Goal: Task Accomplishment & Management: Complete application form

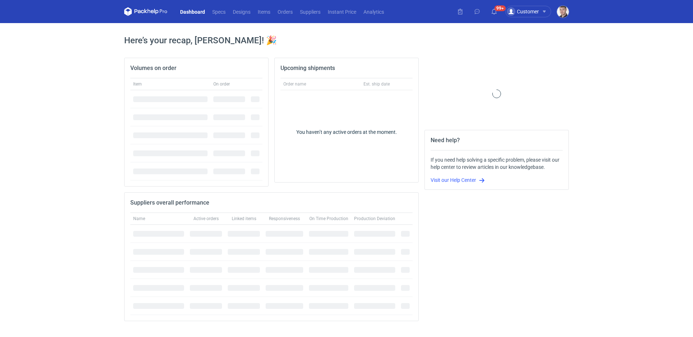
click at [285, 17] on nav "Dashboard Specs Designs Items Orders Suppliers Instant Price Analytics" at bounding box center [256, 11] width 264 height 23
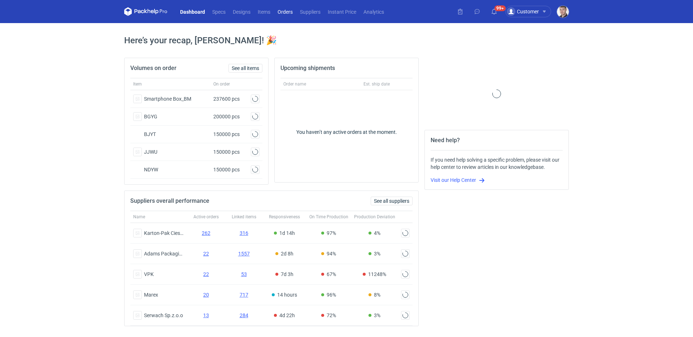
click at [286, 14] on link "Orders" at bounding box center [285, 11] width 22 height 9
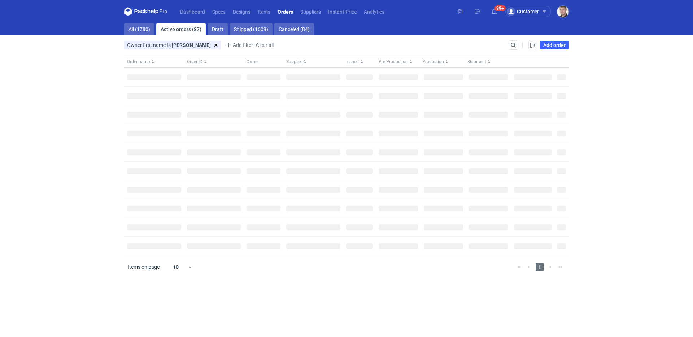
click at [509, 44] on div "Search" at bounding box center [513, 44] width 9 height 9
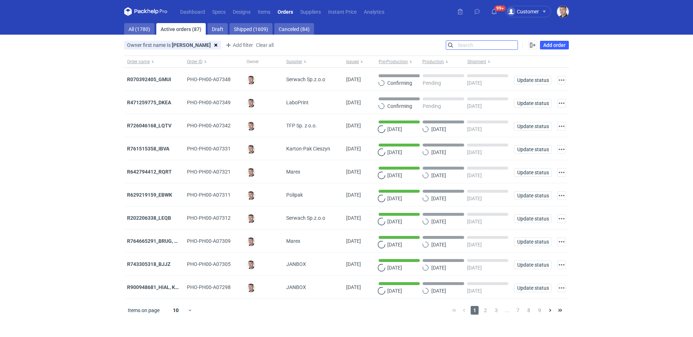
click at [510, 44] on input "Search" at bounding box center [481, 45] width 71 height 9
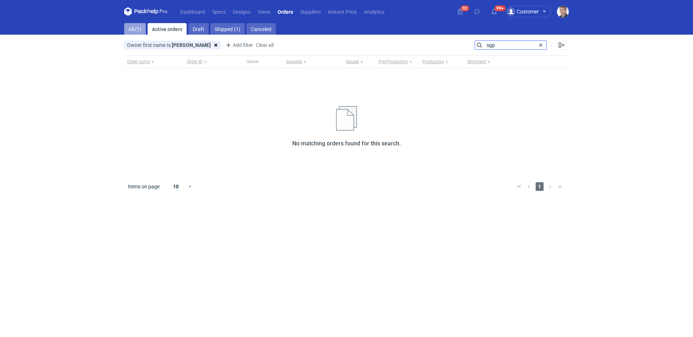
type input "sgp"
click at [132, 25] on link "All (1)" at bounding box center [135, 29] width 22 height 12
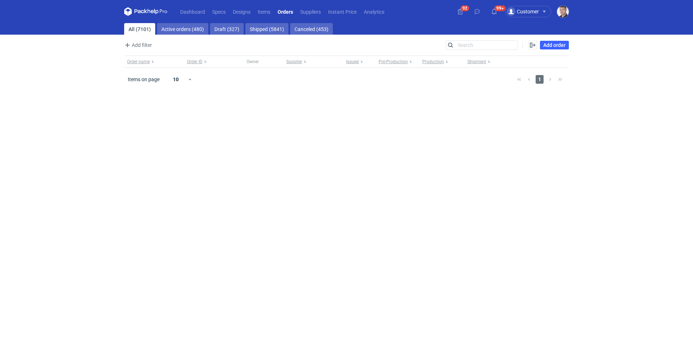
click at [488, 39] on main "All (7101) Active orders (480) Draft (327) Shipped (5841) Canceled (453) Add fi…" at bounding box center [346, 180] width 450 height 314
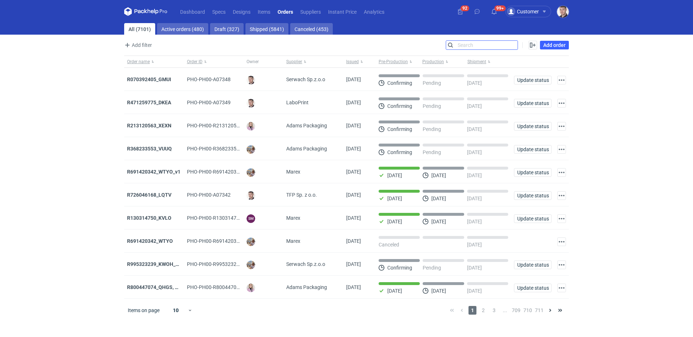
click at [487, 42] on input "Search" at bounding box center [481, 45] width 71 height 9
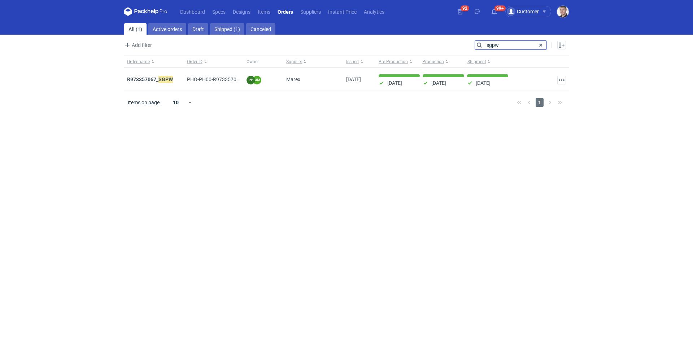
type input "sgpw"
click at [150, 81] on strong "R973357067_ SGPW" at bounding box center [150, 79] width 46 height 8
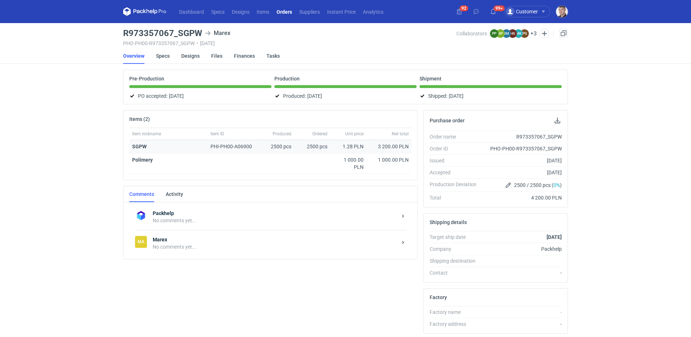
click at [148, 147] on div "SGPW" at bounding box center [168, 146] width 73 height 7
click at [143, 146] on strong "SGPW" at bounding box center [139, 147] width 14 height 6
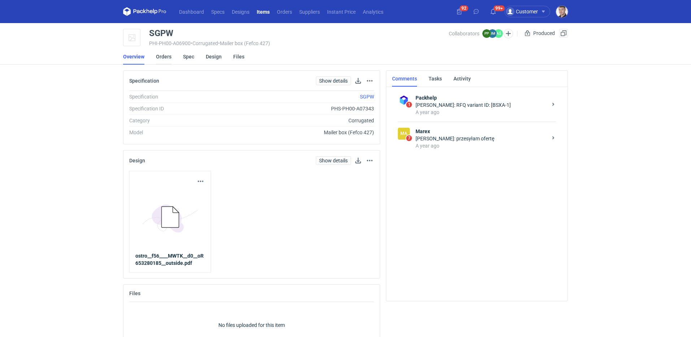
click at [167, 59] on link "Orders" at bounding box center [164, 57] width 16 height 16
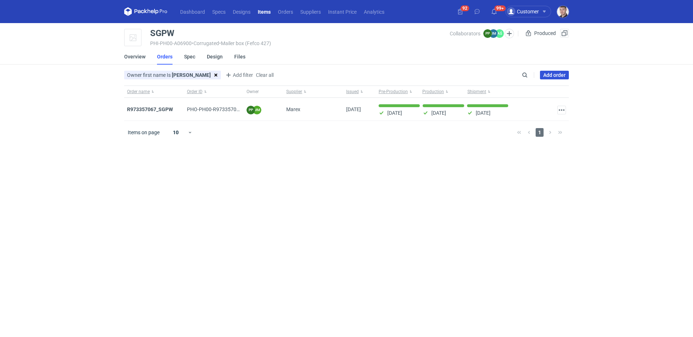
click at [552, 76] on link "Add order" at bounding box center [554, 75] width 29 height 9
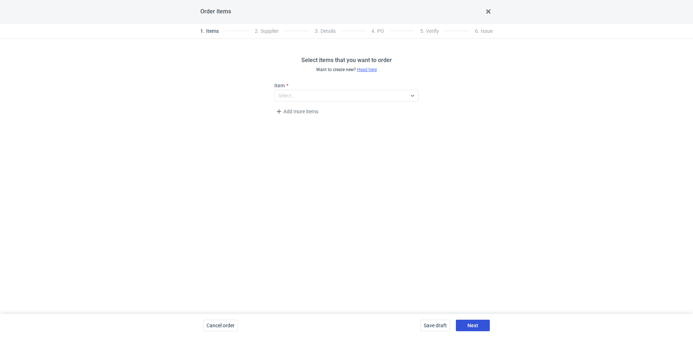
click at [478, 326] on button "Next" at bounding box center [473, 326] width 34 height 12
click at [478, 326] on span "Next" at bounding box center [472, 325] width 11 height 5
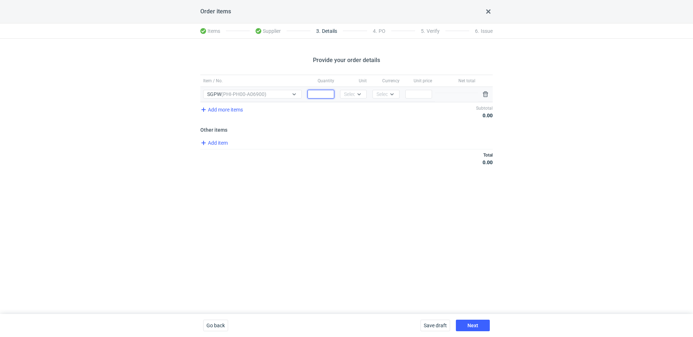
click at [317, 96] on input "Quantity" at bounding box center [321, 94] width 27 height 9
type input "2500"
click at [357, 91] on div at bounding box center [361, 94] width 12 height 8
click at [353, 110] on span "pcs" at bounding box center [350, 109] width 8 height 7
click at [381, 95] on div "Select..." at bounding box center [385, 94] width 18 height 7
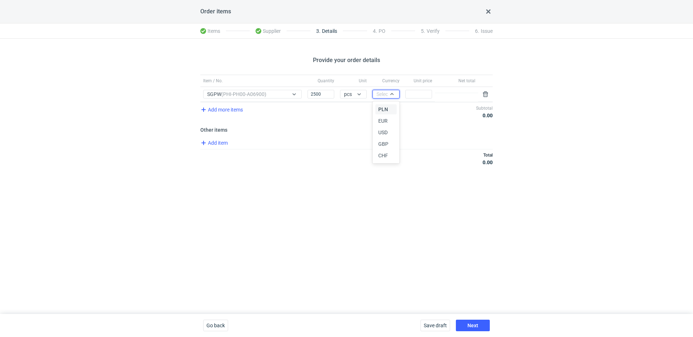
click at [388, 112] on div "PLN" at bounding box center [385, 109] width 15 height 7
click at [419, 97] on input "Price" at bounding box center [418, 94] width 27 height 9
type input "1.36"
click at [473, 324] on span "Next" at bounding box center [472, 325] width 11 height 5
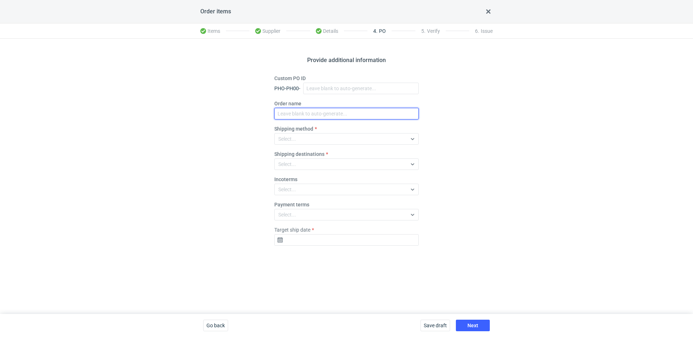
click at [303, 111] on input "Order name" at bounding box center [346, 114] width 144 height 12
paste input "R718153799"
type input "R718153799_FKUA"
click at [298, 136] on div "Select..." at bounding box center [341, 139] width 132 height 10
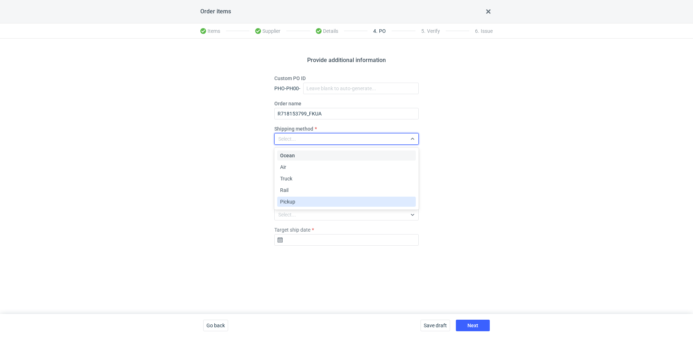
click at [303, 197] on div "Pickup" at bounding box center [346, 202] width 139 height 10
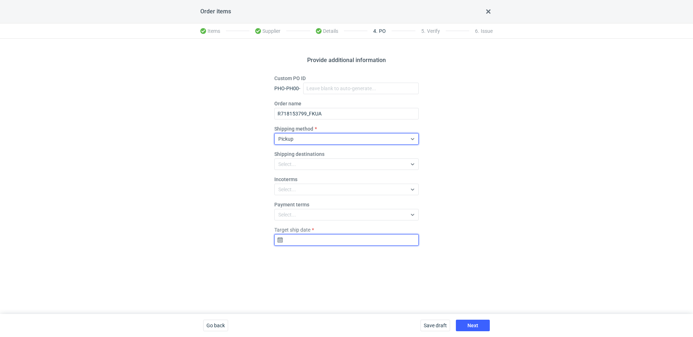
click at [326, 238] on input "Target ship date" at bounding box center [346, 240] width 144 height 12
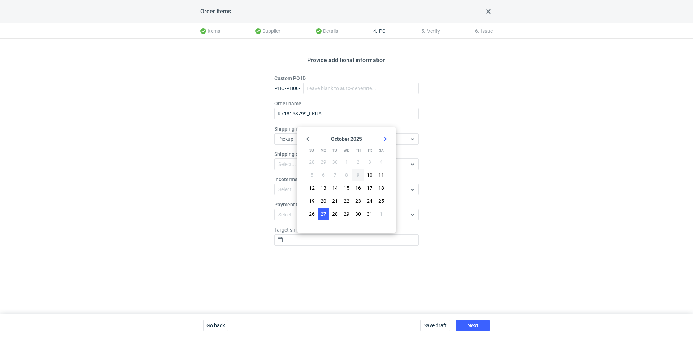
click at [321, 212] on span "27" at bounding box center [324, 213] width 6 height 7
type input "2025-10-27"
click at [486, 333] on div "Save draft Next" at bounding box center [455, 325] width 75 height 23
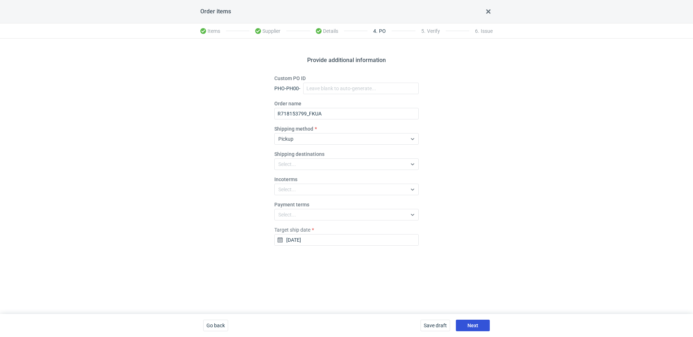
click at [485, 328] on button "Next" at bounding box center [473, 326] width 34 height 12
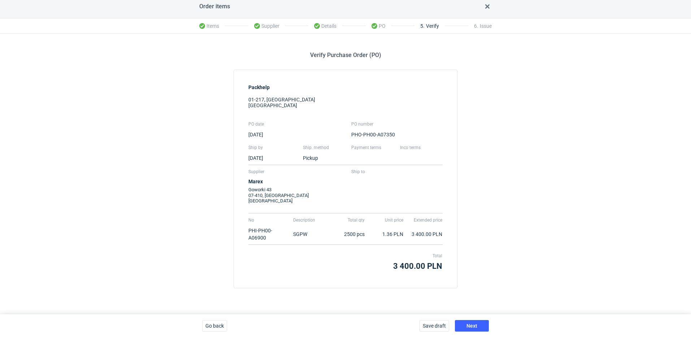
scroll to position [6, 0]
click at [483, 326] on button "Next" at bounding box center [472, 326] width 34 height 12
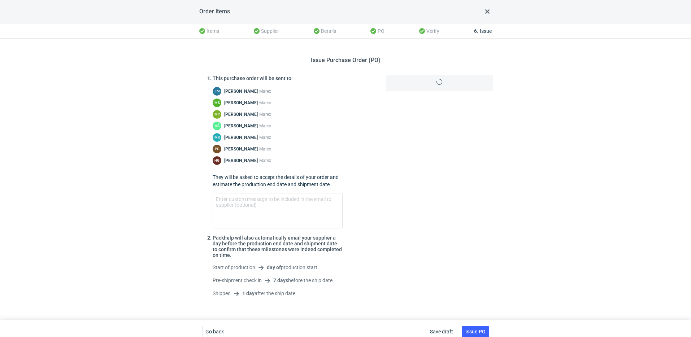
click at [481, 326] on div "Save draft Issue PO" at bounding box center [458, 331] width 68 height 23
click at [481, 329] on span "Issue PO" at bounding box center [475, 331] width 20 height 5
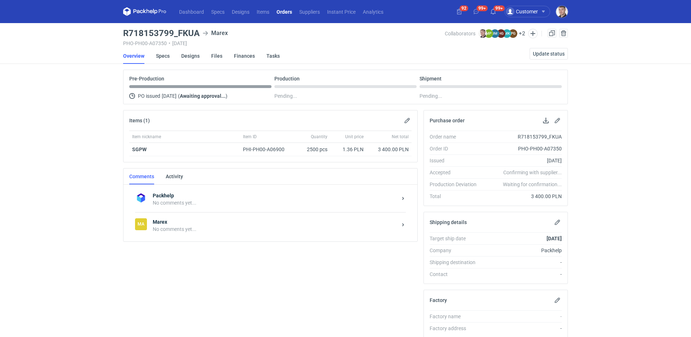
click at [185, 229] on div "No comments yet..." at bounding box center [275, 229] width 244 height 7
click at [189, 283] on form "Comment message Send" at bounding box center [277, 299] width 267 height 32
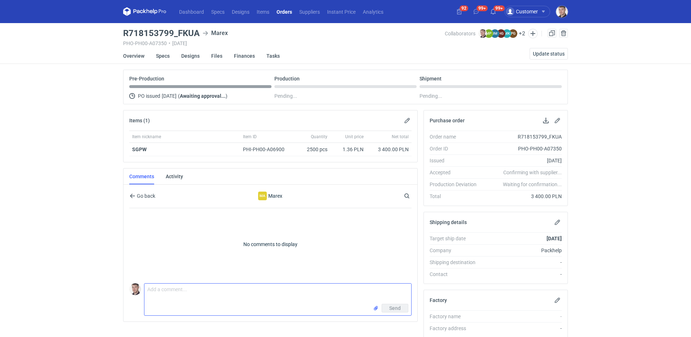
click at [189, 286] on textarea "Comment message" at bounding box center [277, 294] width 267 height 20
paste textarea "CBSJ - 1"
type textarea "wycena CBSJ - 1 powtórka 1:1 SGPW ostatnio"
click at [376, 309] on input "file" at bounding box center [376, 309] width 6 height 8
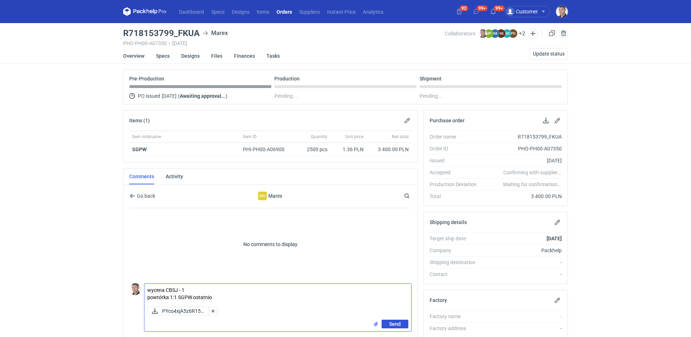
click at [397, 322] on span "Send" at bounding box center [395, 324] width 12 height 5
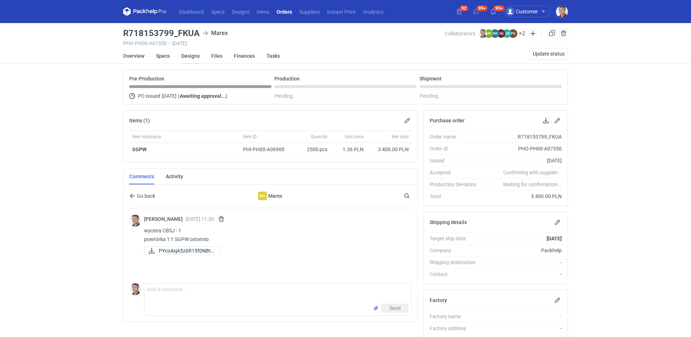
click at [182, 55] on link "Designs" at bounding box center [190, 56] width 18 height 16
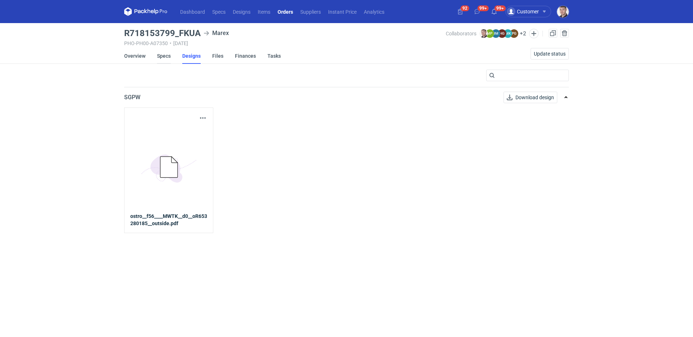
click at [162, 52] on link "Specs" at bounding box center [164, 56] width 14 height 16
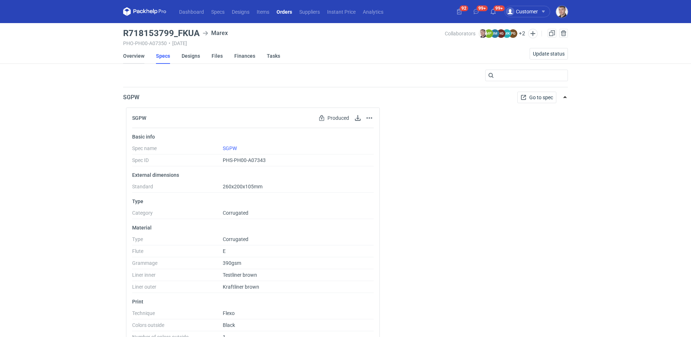
click at [134, 61] on link "Overview" at bounding box center [133, 56] width 21 height 16
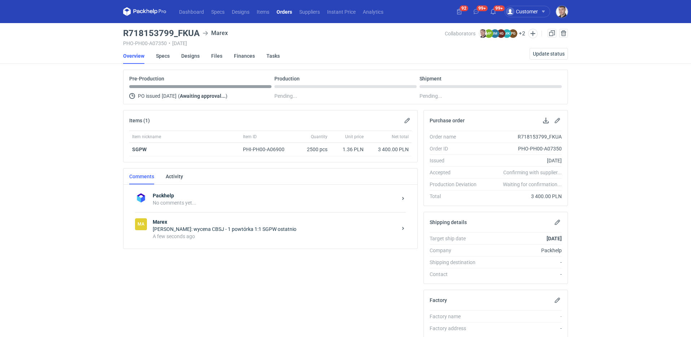
click at [252, 218] on div "Ma Marex Maciej Sikora: wycena CBSJ - 1 powtórka 1:1 SGPW ostatnio A few second…" at bounding box center [270, 229] width 271 height 34
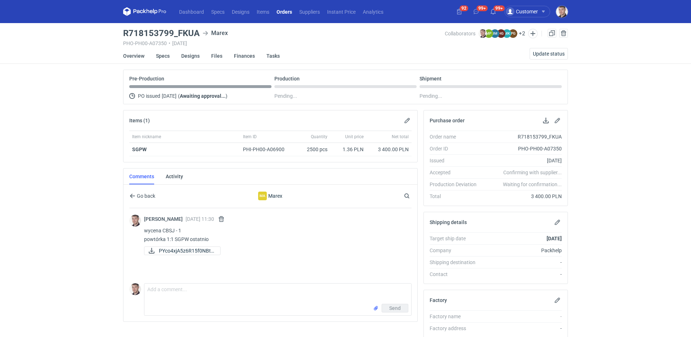
click at [280, 12] on link "Orders" at bounding box center [284, 11] width 23 height 9
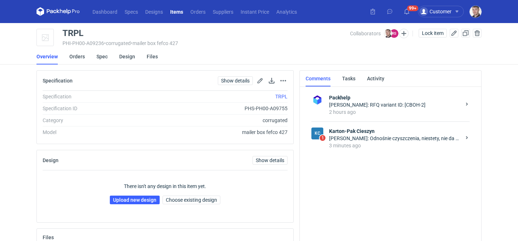
click at [374, 146] on div "3 minutes ago" at bounding box center [395, 145] width 132 height 7
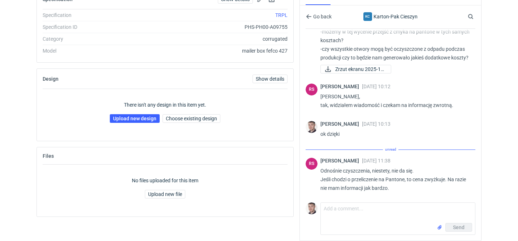
scroll to position [52, 0]
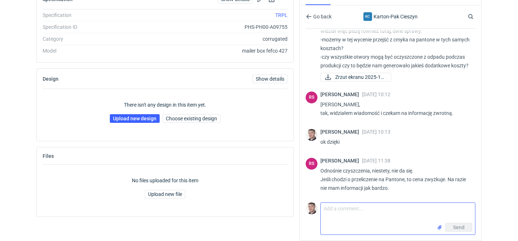
click at [353, 214] on textarea "Comment message" at bounding box center [398, 213] width 154 height 20
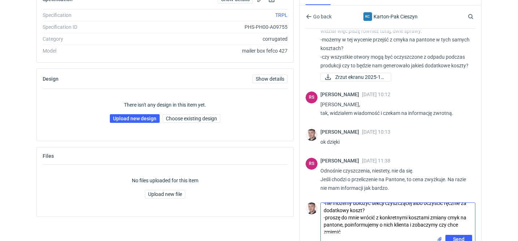
scroll to position [0, 0]
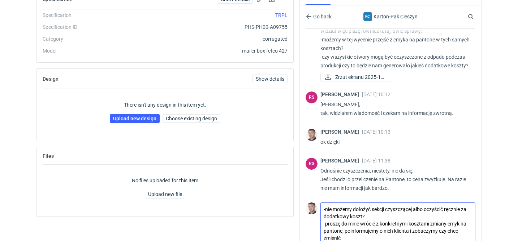
type textarea "-nie możemy dołożyć sekcji czyszczącej albo oczyścić ręcznie za dodatkowy koszt…"
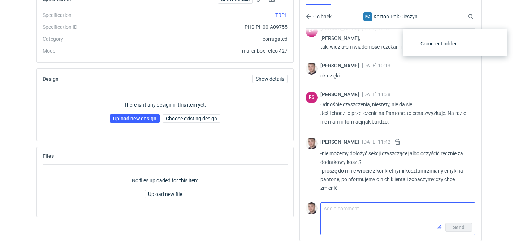
scroll to position [118, 0]
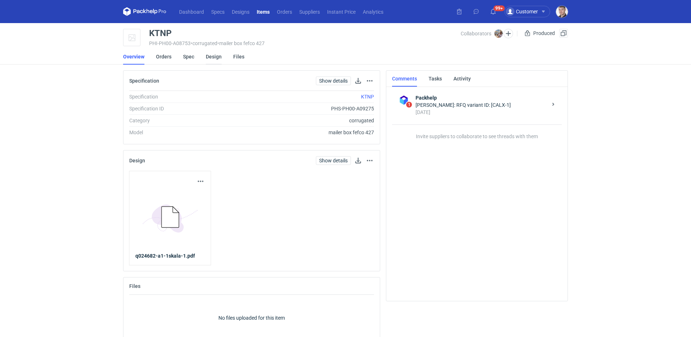
click at [206, 57] on link "Design" at bounding box center [214, 57] width 16 height 16
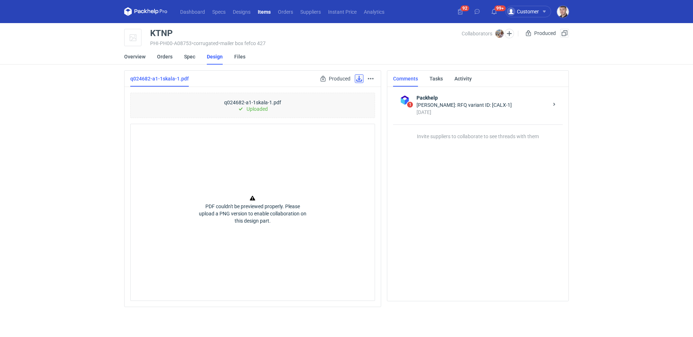
click at [360, 80] on link at bounding box center [359, 78] width 9 height 9
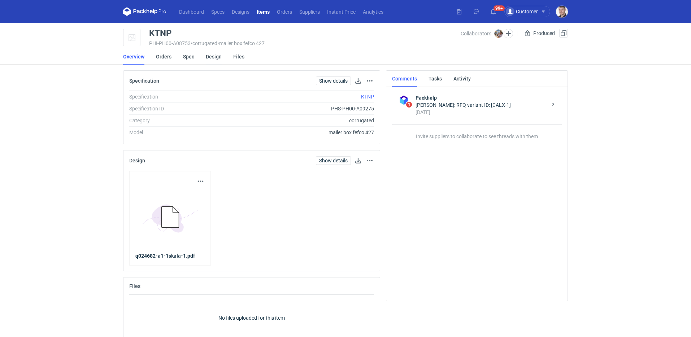
click at [208, 60] on link "Design" at bounding box center [214, 57] width 16 height 16
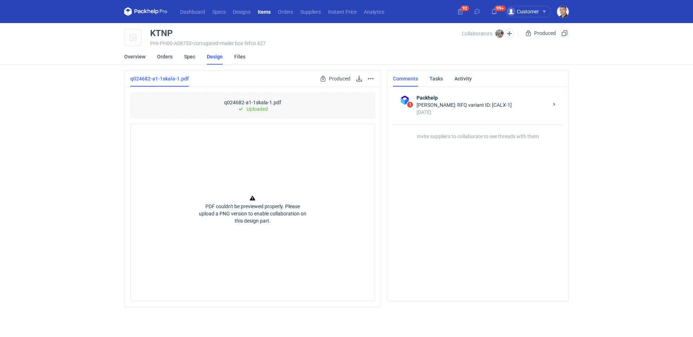
click at [154, 59] on li "Overview" at bounding box center [140, 57] width 33 height 16
click at [161, 58] on link "Orders" at bounding box center [165, 57] width 16 height 16
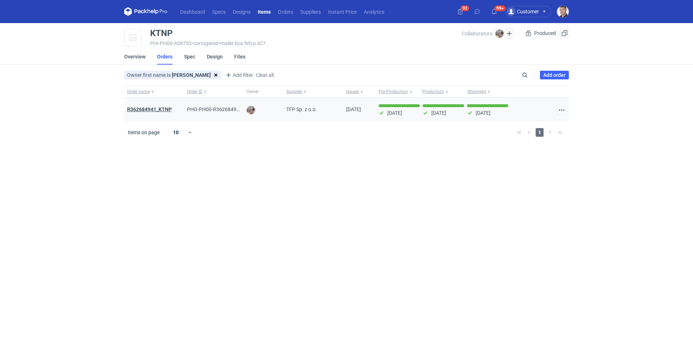
click at [163, 109] on strong "R362684941_KTNP" at bounding box center [149, 109] width 45 height 6
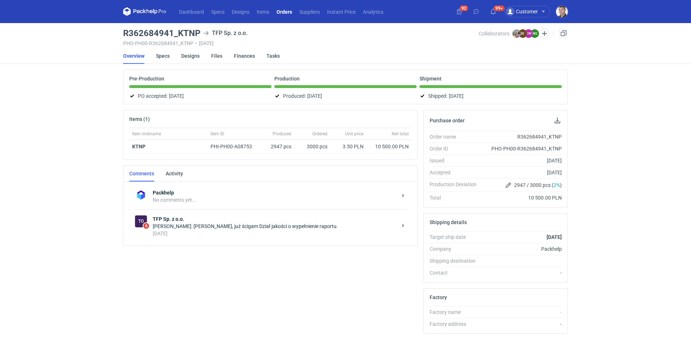
click at [171, 58] on li "Specs" at bounding box center [168, 56] width 25 height 16
click at [169, 58] on link "Specs" at bounding box center [163, 56] width 14 height 16
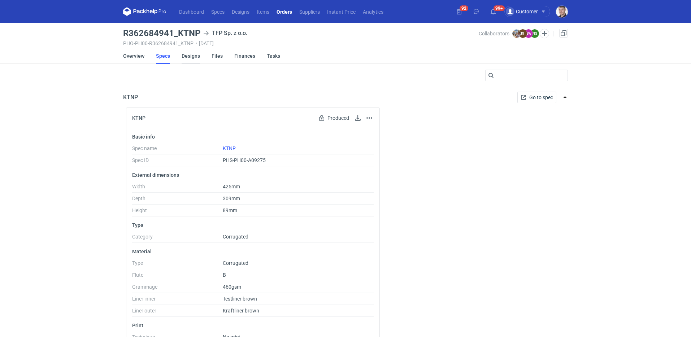
click at [191, 57] on link "Designs" at bounding box center [191, 56] width 18 height 16
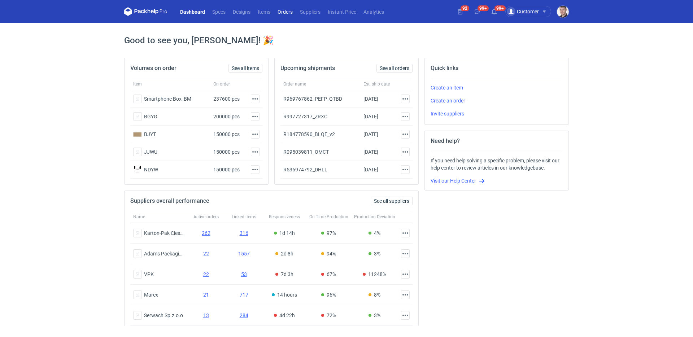
click at [293, 14] on link "Orders" at bounding box center [285, 11] width 22 height 9
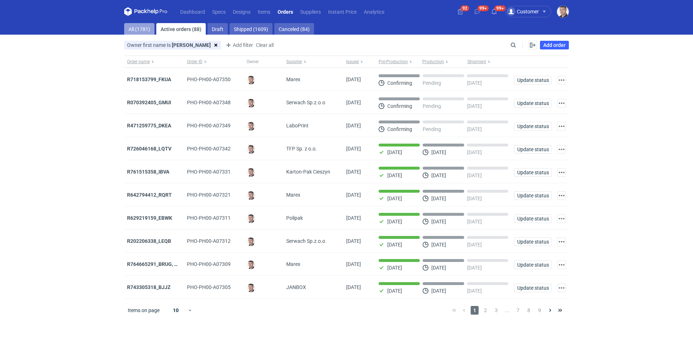
click at [149, 32] on link "All (1781)" at bounding box center [139, 29] width 30 height 12
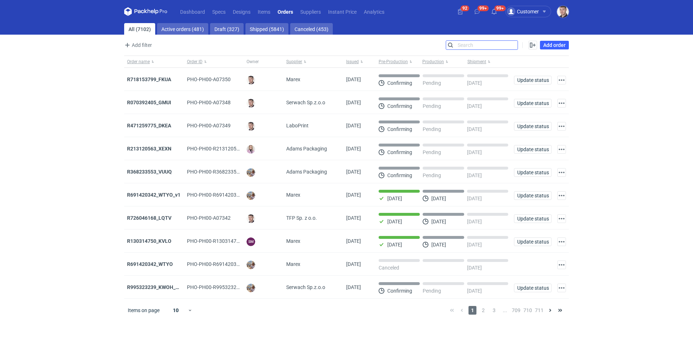
click at [511, 47] on input "Search" at bounding box center [481, 45] width 71 height 9
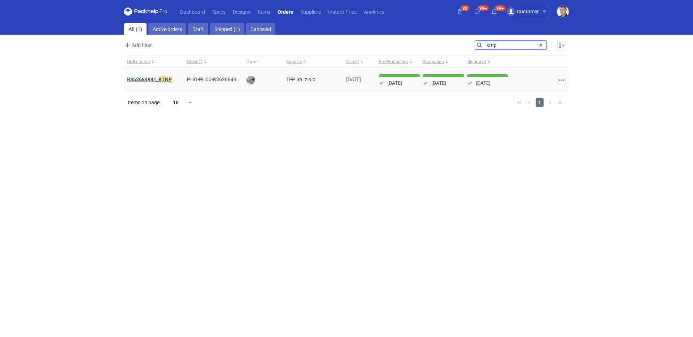
type input "ktnp"
click at [159, 79] on em "KTNP" at bounding box center [164, 79] width 13 height 8
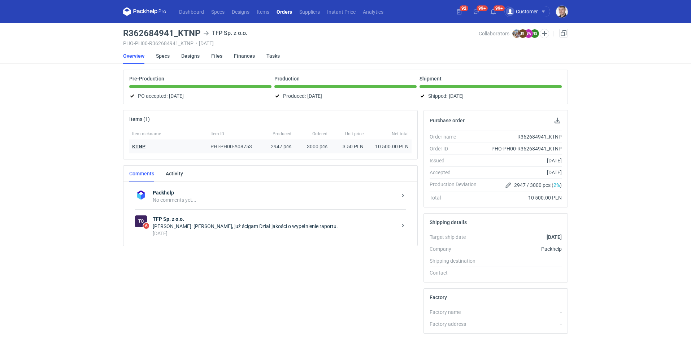
click at [140, 147] on strong "KTNP" at bounding box center [138, 147] width 13 height 6
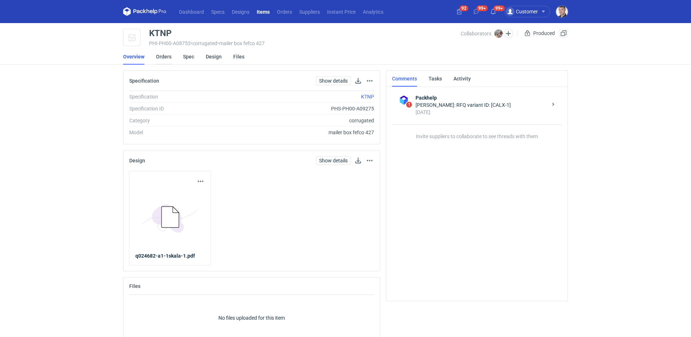
click at [167, 59] on link "Orders" at bounding box center [164, 57] width 16 height 16
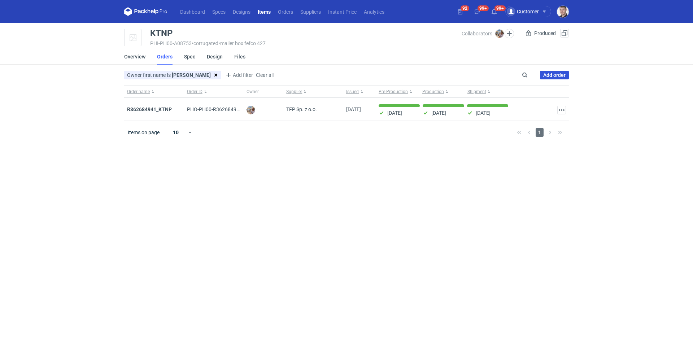
click at [559, 75] on link "Add order" at bounding box center [554, 75] width 29 height 9
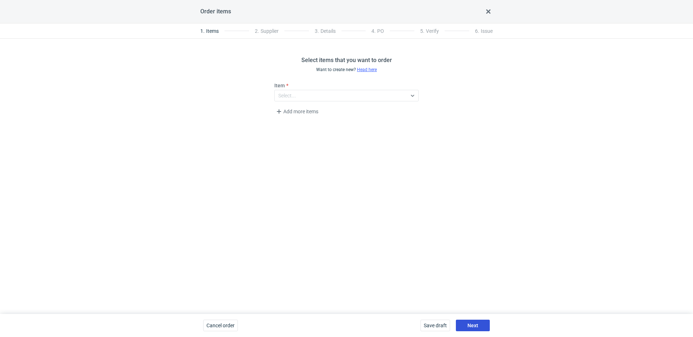
click at [470, 322] on button "Next" at bounding box center [473, 326] width 34 height 12
click at [476, 325] on span "Next" at bounding box center [472, 325] width 11 height 5
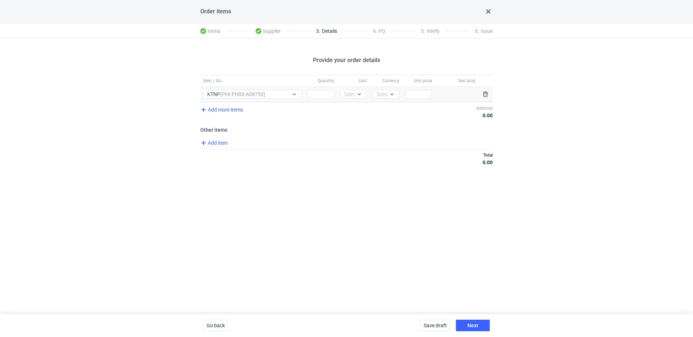
click at [329, 99] on div "Quantity" at bounding box center [321, 94] width 32 height 15
click at [328, 98] on input "Quantity" at bounding box center [321, 94] width 27 height 9
type input "3000"
click at [351, 92] on div "Select..." at bounding box center [353, 94] width 18 height 7
click at [351, 113] on div "pcs" at bounding box center [353, 109] width 21 height 10
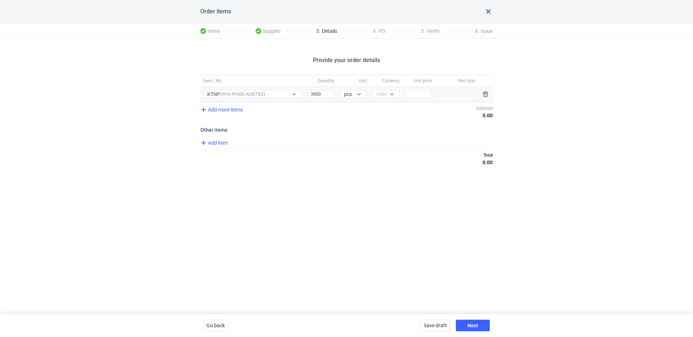
click at [380, 99] on div "Currency Select..." at bounding box center [386, 94] width 32 height 15
click at [388, 97] on div at bounding box center [394, 94] width 12 height 8
drag, startPoint x: 388, startPoint y: 104, endPoint x: 386, endPoint y: 108, distance: 5.3
click at [388, 104] on div "PLN EUR USD GBP CHF" at bounding box center [386, 132] width 22 height 59
click at [386, 108] on span "PLN" at bounding box center [383, 109] width 10 height 7
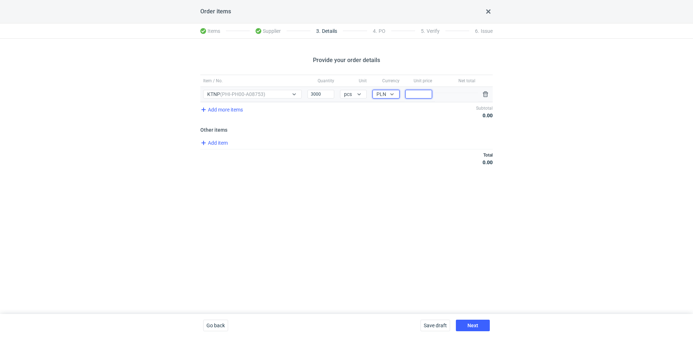
click at [426, 96] on input "Price" at bounding box center [418, 94] width 27 height 9
type input "3.5"
click at [481, 325] on button "Next" at bounding box center [473, 326] width 34 height 12
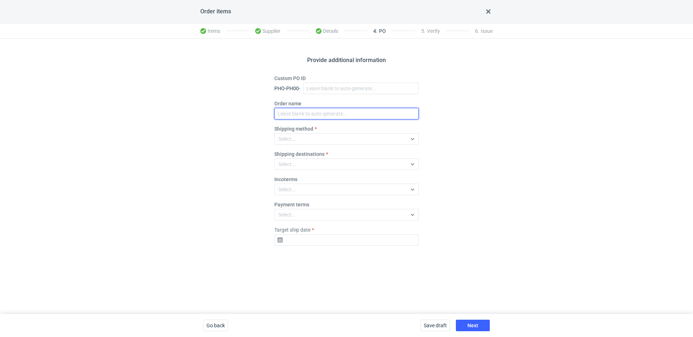
click at [306, 115] on input "Order name" at bounding box center [346, 114] width 144 height 12
paste input "R044189227"
type input "R044189227_HTHQ"
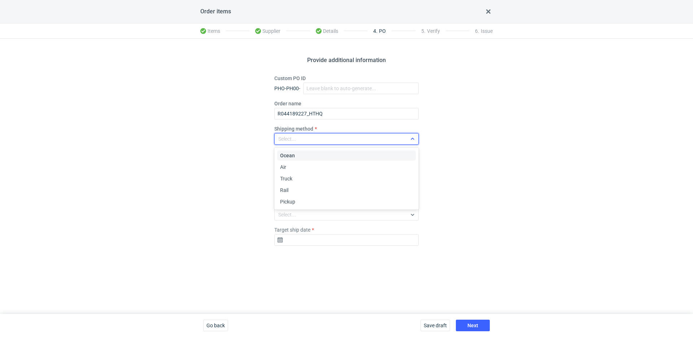
click at [297, 135] on div "Select..." at bounding box center [341, 139] width 132 height 10
click at [293, 203] on span "Pickup" at bounding box center [287, 201] width 15 height 7
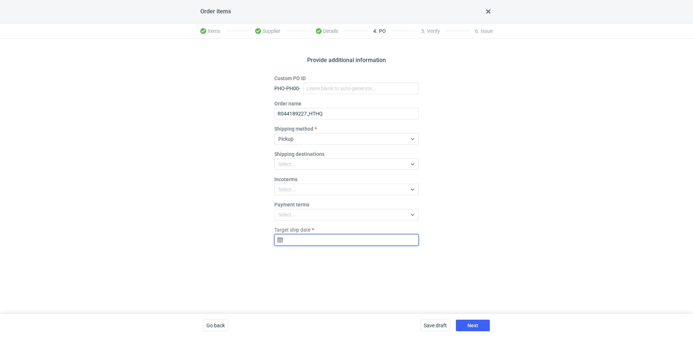
click at [331, 240] on input "Target ship date" at bounding box center [346, 240] width 144 height 12
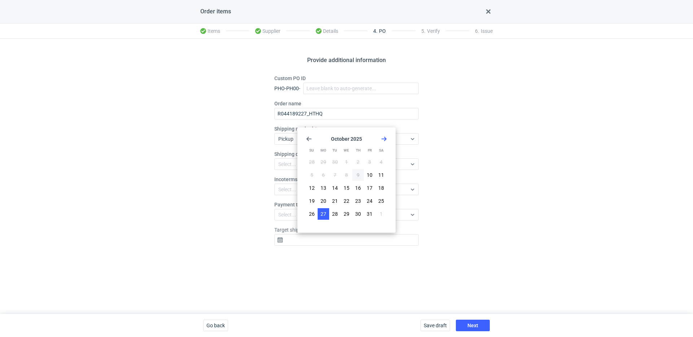
click at [323, 214] on span "27" at bounding box center [324, 213] width 6 height 7
type input "2025-10-27"
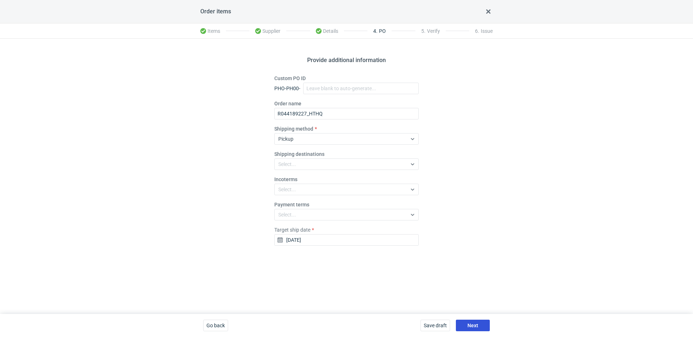
click at [484, 325] on button "Next" at bounding box center [473, 326] width 34 height 12
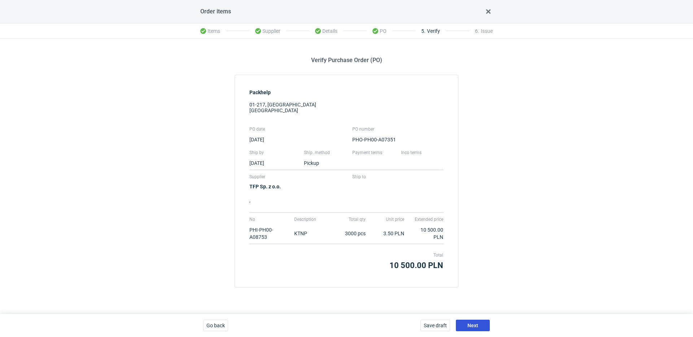
click at [475, 326] on span "Next" at bounding box center [472, 325] width 11 height 5
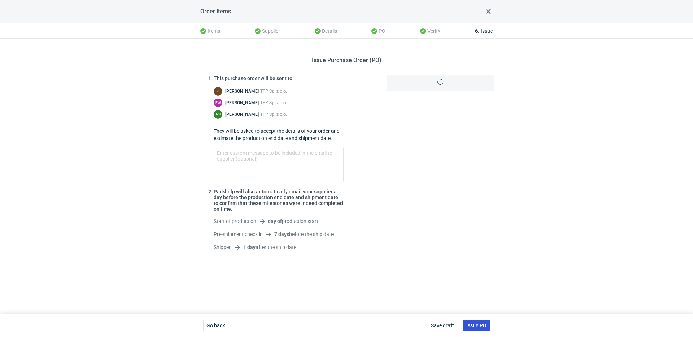
click at [481, 327] on span "Issue PO" at bounding box center [476, 325] width 20 height 5
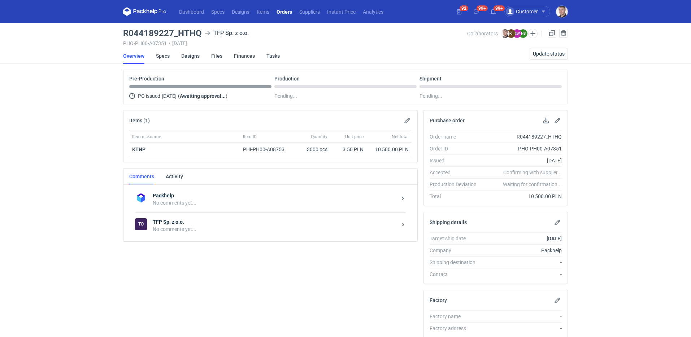
click at [203, 229] on div "No comments yet..." at bounding box center [275, 229] width 244 height 7
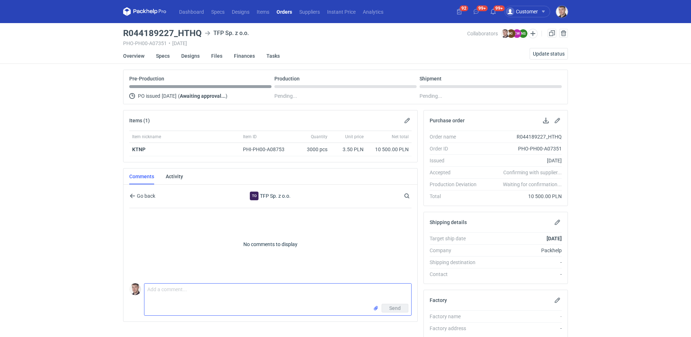
click at [187, 287] on textarea "Comment message" at bounding box center [277, 294] width 267 height 20
type textarea "p"
paste textarea "CBST - 1"
type textarea "wycena CBST - 1 powtórka KTNP"
click at [187, 56] on link "Designs" at bounding box center [190, 56] width 18 height 16
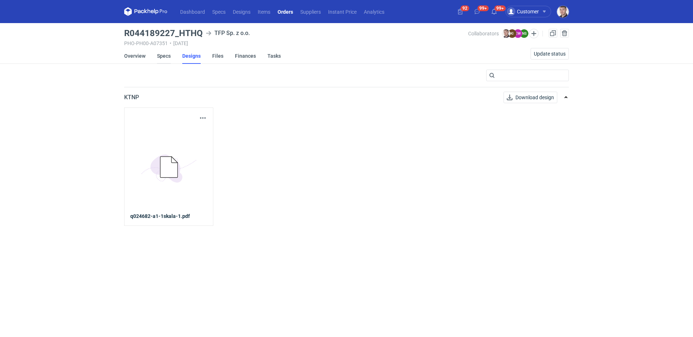
click at [162, 61] on link "Specs" at bounding box center [164, 56] width 14 height 16
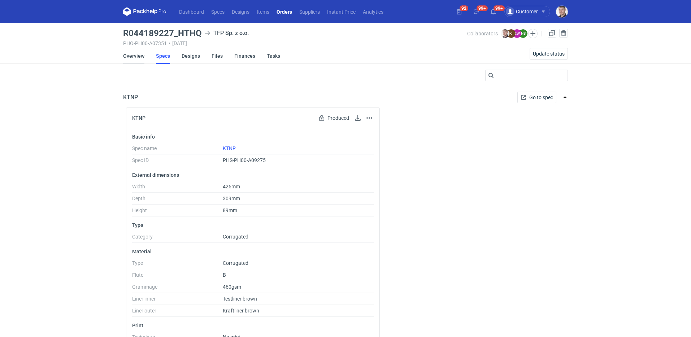
click at [135, 56] on link "Overview" at bounding box center [133, 56] width 21 height 16
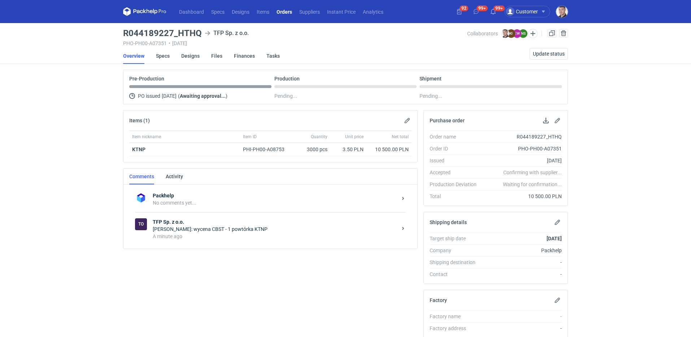
scroll to position [9, 0]
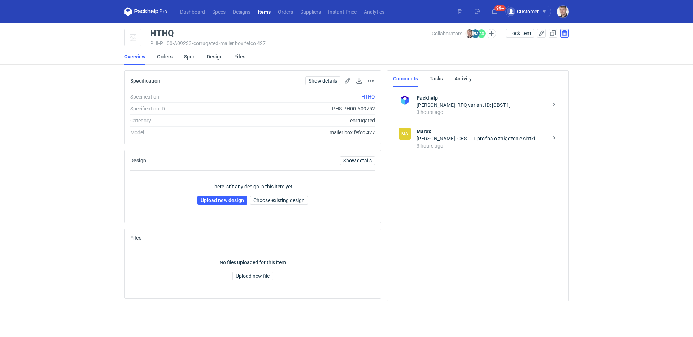
click at [563, 34] on button "button" at bounding box center [564, 33] width 9 height 9
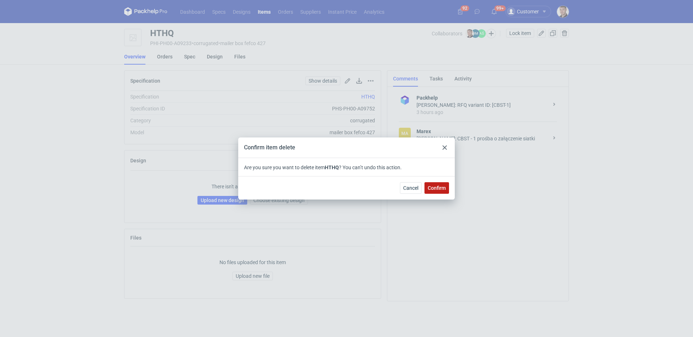
click at [430, 191] on span "Confirm" at bounding box center [437, 188] width 18 height 5
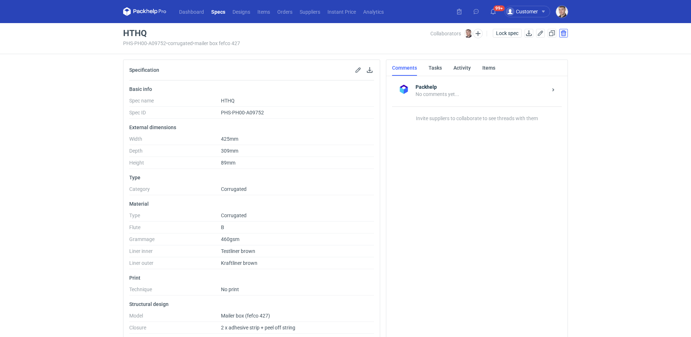
click at [565, 35] on button "button" at bounding box center [563, 33] width 9 height 9
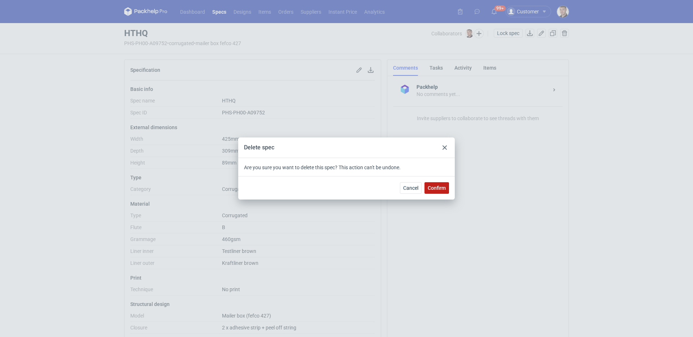
click at [433, 190] on span "Confirm" at bounding box center [437, 188] width 18 height 5
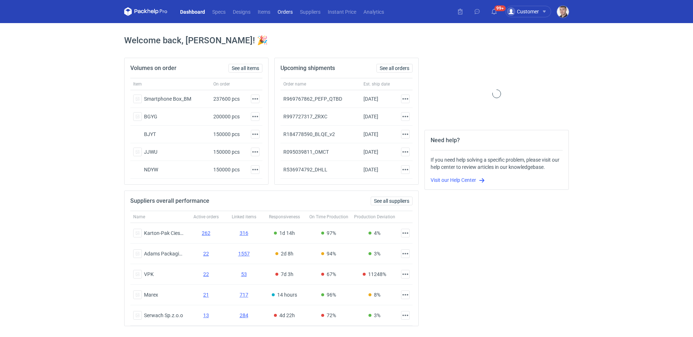
click at [285, 12] on link "Orders" at bounding box center [285, 11] width 22 height 9
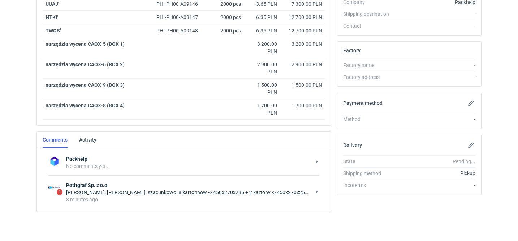
click at [172, 184] on strong "Petitgraf Sp. z o.o" at bounding box center [188, 185] width 244 height 7
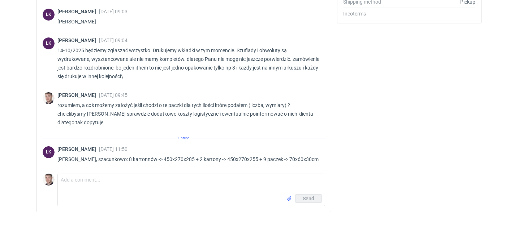
scroll to position [533, 0]
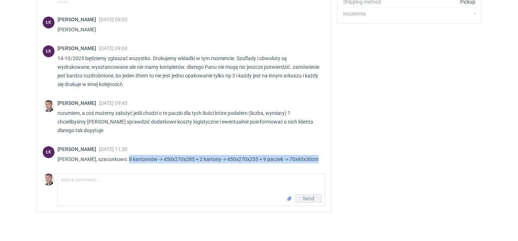
drag, startPoint x: 122, startPoint y: 160, endPoint x: 311, endPoint y: 160, distance: 189.1
click at [311, 160] on p "[PERSON_NAME], szacunkowo: 8 kartonnów -> 450x270x285 + 2 kartony -> 450x270x25…" at bounding box center [188, 159] width 262 height 9
click at [132, 156] on p "[PERSON_NAME], szacunkowo: 8 kartonnów -> 450x270x285 + 2 kartony -> 450x270x25…" at bounding box center [188, 159] width 262 height 9
drag, startPoint x: 92, startPoint y: 160, endPoint x: 315, endPoint y: 161, distance: 223.4
click at [315, 161] on p "[PERSON_NAME], szacunkowo: 8 kartonnów -> 450x270x285 + 2 kartony -> 450x270x25…" at bounding box center [188, 159] width 262 height 9
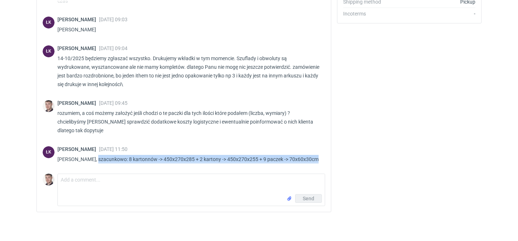
copy p "szacunkowo: 8 kartonnów -> 450x270x285 + 2 kartony -> 450x270x255 + 9 paczek ->…"
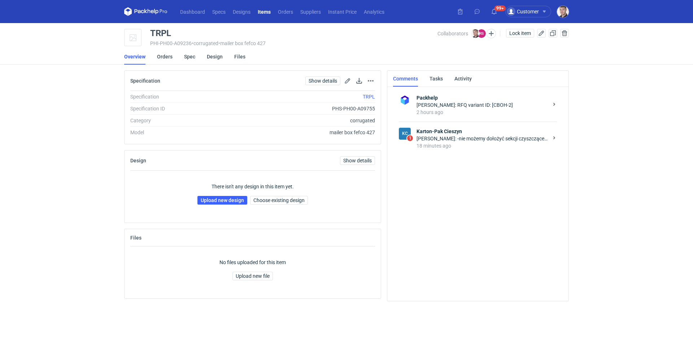
click at [445, 145] on div "18 minutes ago" at bounding box center [483, 145] width 132 height 7
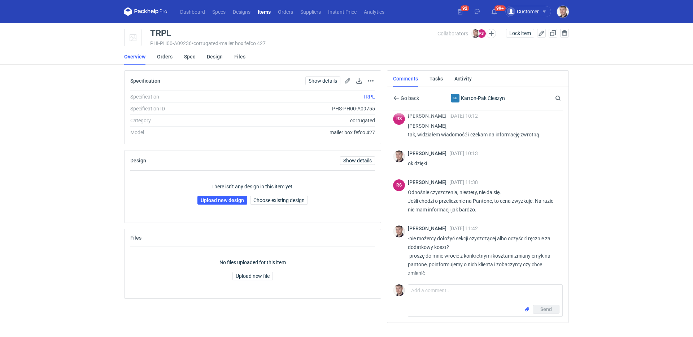
scroll to position [115, 0]
